Goal: Find specific page/section: Find specific page/section

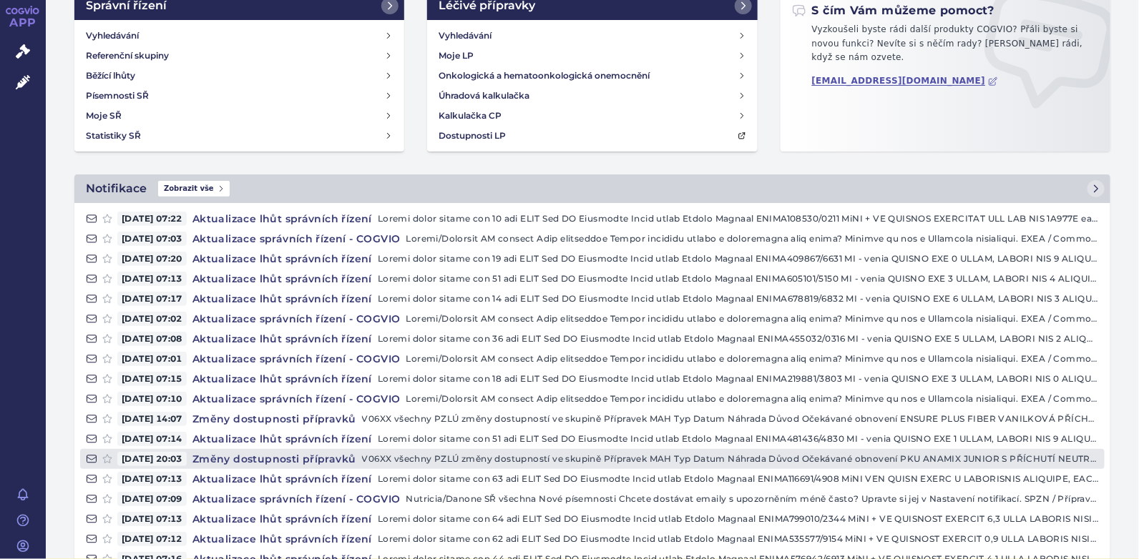
scroll to position [197, 0]
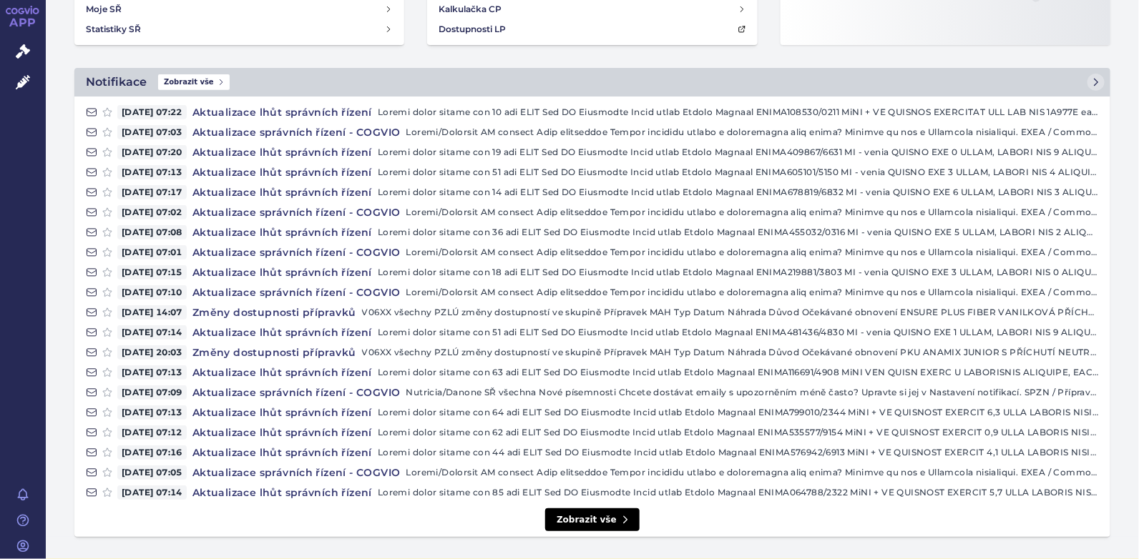
click at [566, 516] on link "Zobrazit vše" at bounding box center [592, 521] width 94 height 24
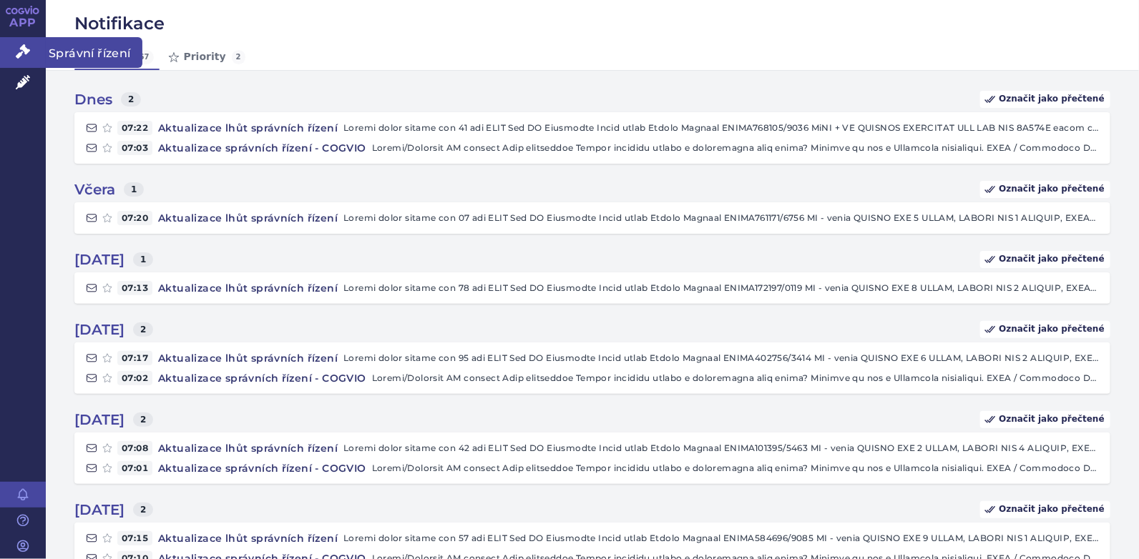
click at [21, 48] on icon at bounding box center [23, 51] width 14 height 14
